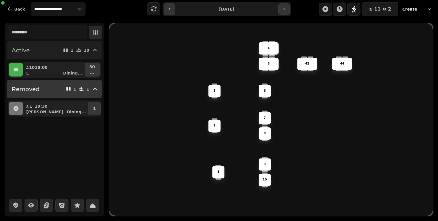
click at [76, 88] on p "1" at bounding box center [75, 89] width 3 height 4
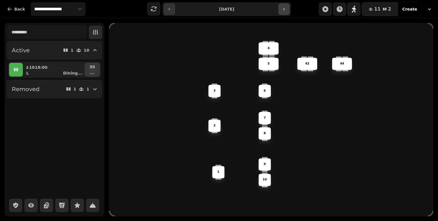
click at [278, 6] on button "button" at bounding box center [283, 8] width 11 height 11
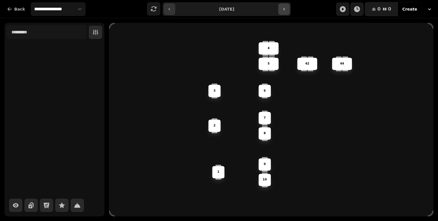
click at [278, 6] on button "button" at bounding box center [283, 8] width 11 height 11
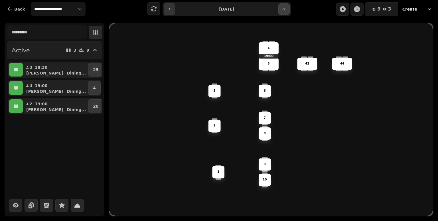
click at [278, 6] on button "button" at bounding box center [283, 8] width 11 height 11
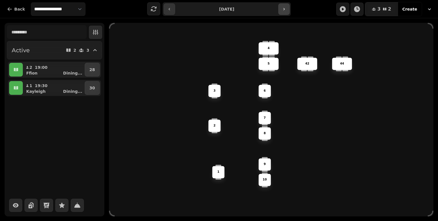
click at [278, 6] on button "button" at bounding box center [283, 8] width 11 height 11
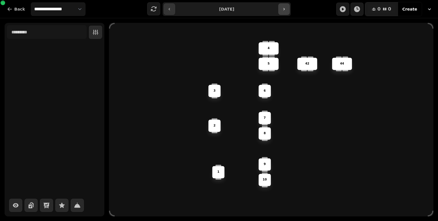
click at [278, 6] on button "button" at bounding box center [283, 8] width 11 height 11
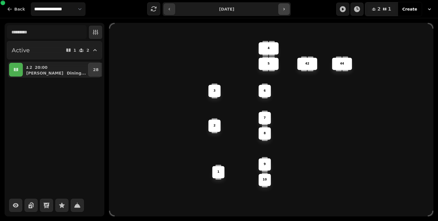
click at [278, 6] on button "button" at bounding box center [283, 8] width 11 height 11
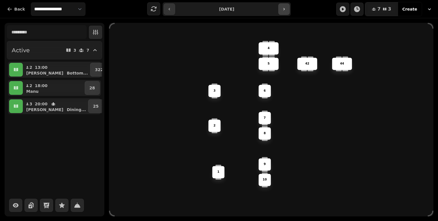
click at [278, 6] on button "button" at bounding box center [283, 8] width 11 height 11
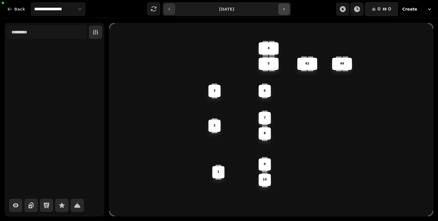
click at [278, 6] on button "button" at bounding box center [283, 8] width 11 height 11
click at [277, 11] on div "**********" at bounding box center [227, 9] width 128 height 14
click at [281, 17] on div "**********" at bounding box center [219, 9] width 438 height 18
click at [286, 16] on div "**********" at bounding box center [227, 9] width 128 height 14
click at [286, 15] on div "**********" at bounding box center [227, 9] width 128 height 14
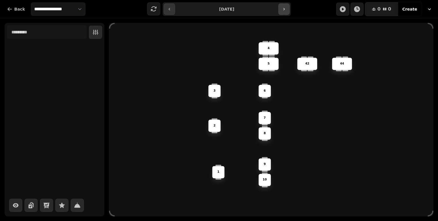
click at [285, 14] on button "button" at bounding box center [283, 8] width 11 height 11
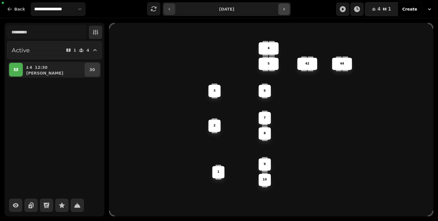
click at [284, 11] on icon "button" at bounding box center [284, 9] width 5 height 5
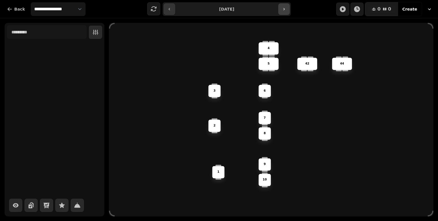
click at [284, 11] on icon "button" at bounding box center [284, 9] width 5 height 5
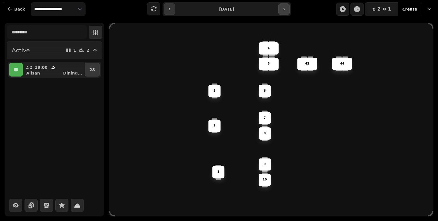
click at [284, 11] on icon "button" at bounding box center [284, 9] width 5 height 5
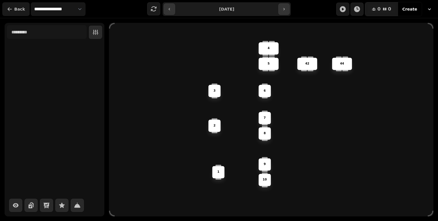
click at [19, 12] on button "Back" at bounding box center [15, 9] width 27 height 14
type input "**********"
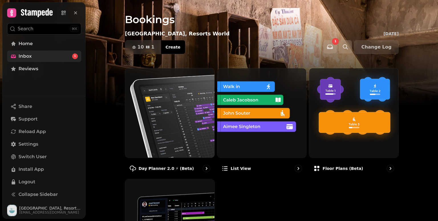
click at [39, 57] on link "Inbox 1" at bounding box center [44, 55] width 74 height 11
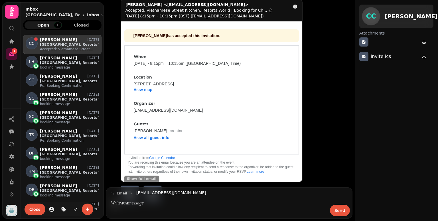
scroll to position [43, 0]
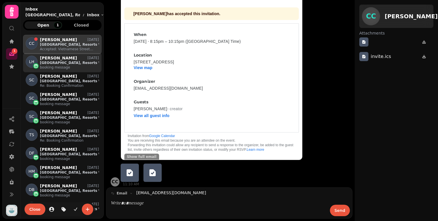
click at [64, 61] on p "[GEOGRAPHIC_DATA], Resorts World" at bounding box center [69, 62] width 59 height 5
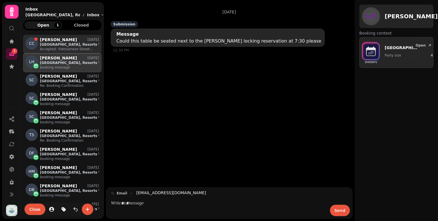
click at [58, 44] on p "[GEOGRAPHIC_DATA], Resorts World" at bounding box center [69, 44] width 59 height 5
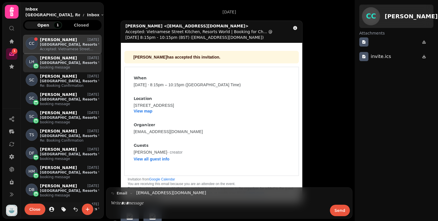
click at [60, 66] on p "booking message" at bounding box center [69, 67] width 59 height 5
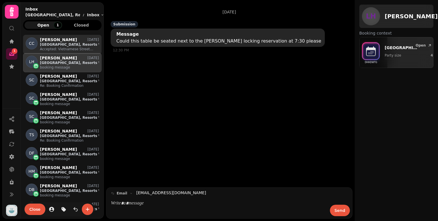
click at [57, 50] on p "Accepted: Vietnamese Street Kitchen, Resorts World | Booking for Ch... @ Fri 8 …" at bounding box center [69, 49] width 59 height 5
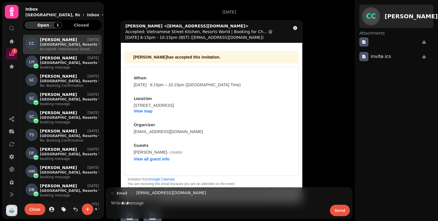
click at [51, 25] on span "Open 1" at bounding box center [43, 25] width 29 height 4
click at [75, 24] on span "Closed" at bounding box center [81, 25] width 29 height 4
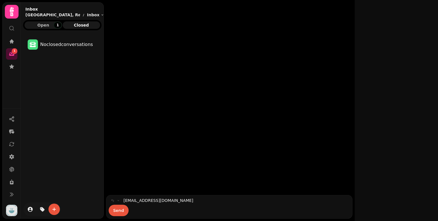
click at [54, 28] on button "Open 1" at bounding box center [44, 24] width 38 height 7
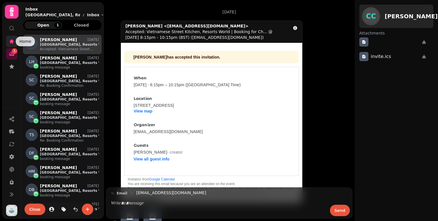
click at [12, 42] on icon at bounding box center [12, 41] width 4 height 4
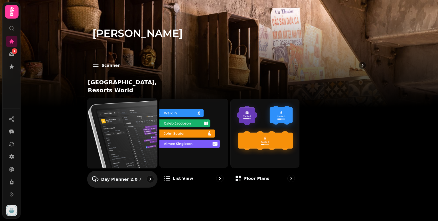
click at [131, 176] on p "Day Planner 2.0 ⚡" at bounding box center [121, 179] width 41 height 6
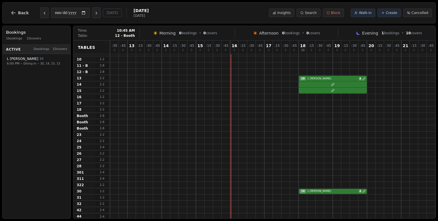
scroll to position [61, 156]
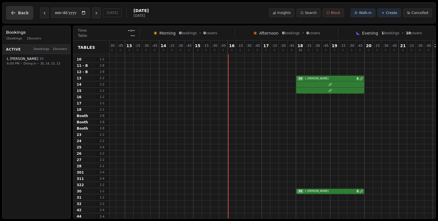
click at [21, 14] on span "Back" at bounding box center [23, 13] width 11 height 4
